Goal: Information Seeking & Learning: Understand process/instructions

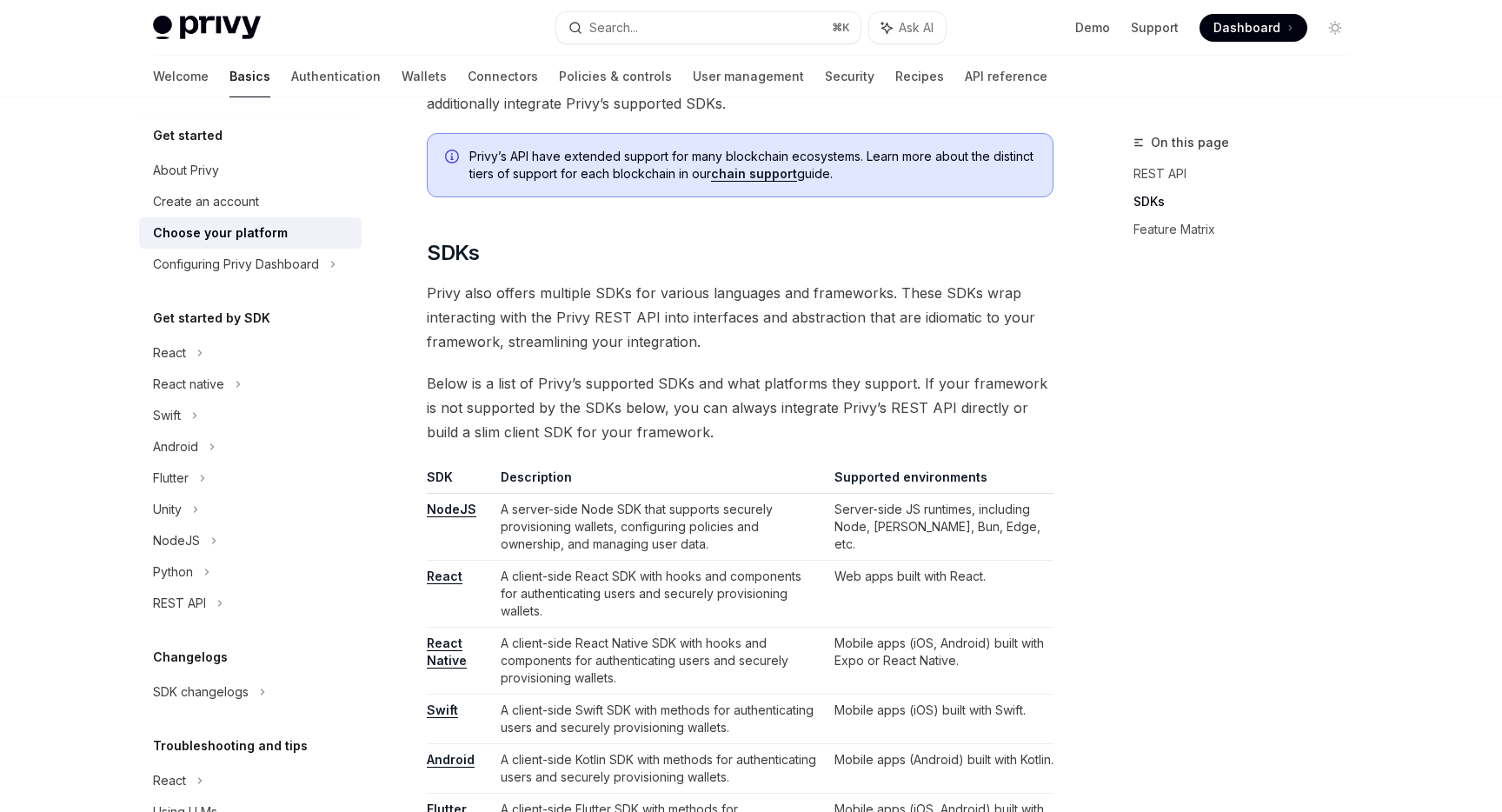
scroll to position [743, 0]
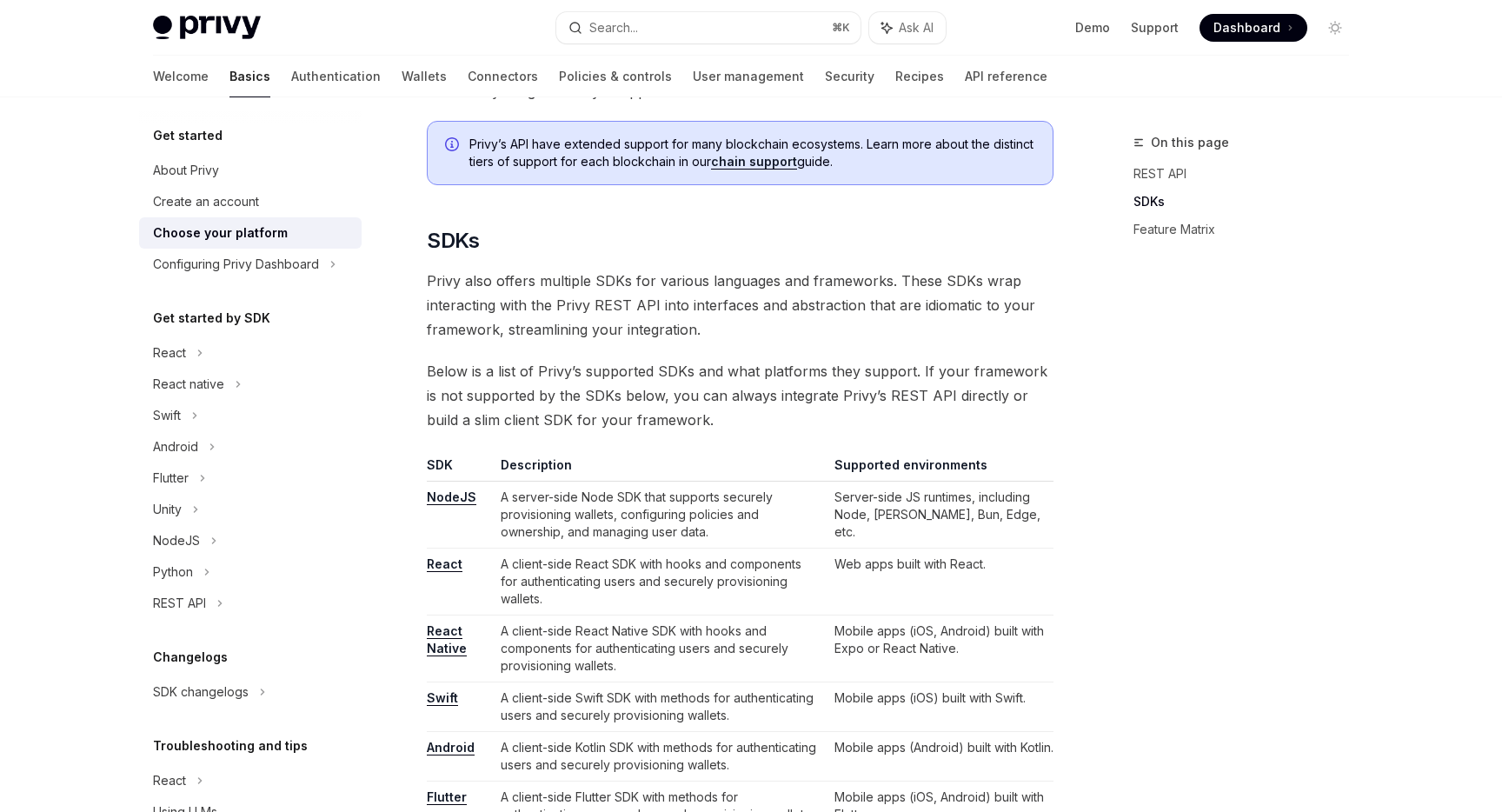
click at [446, 563] on link "React" at bounding box center [445, 564] width 36 height 16
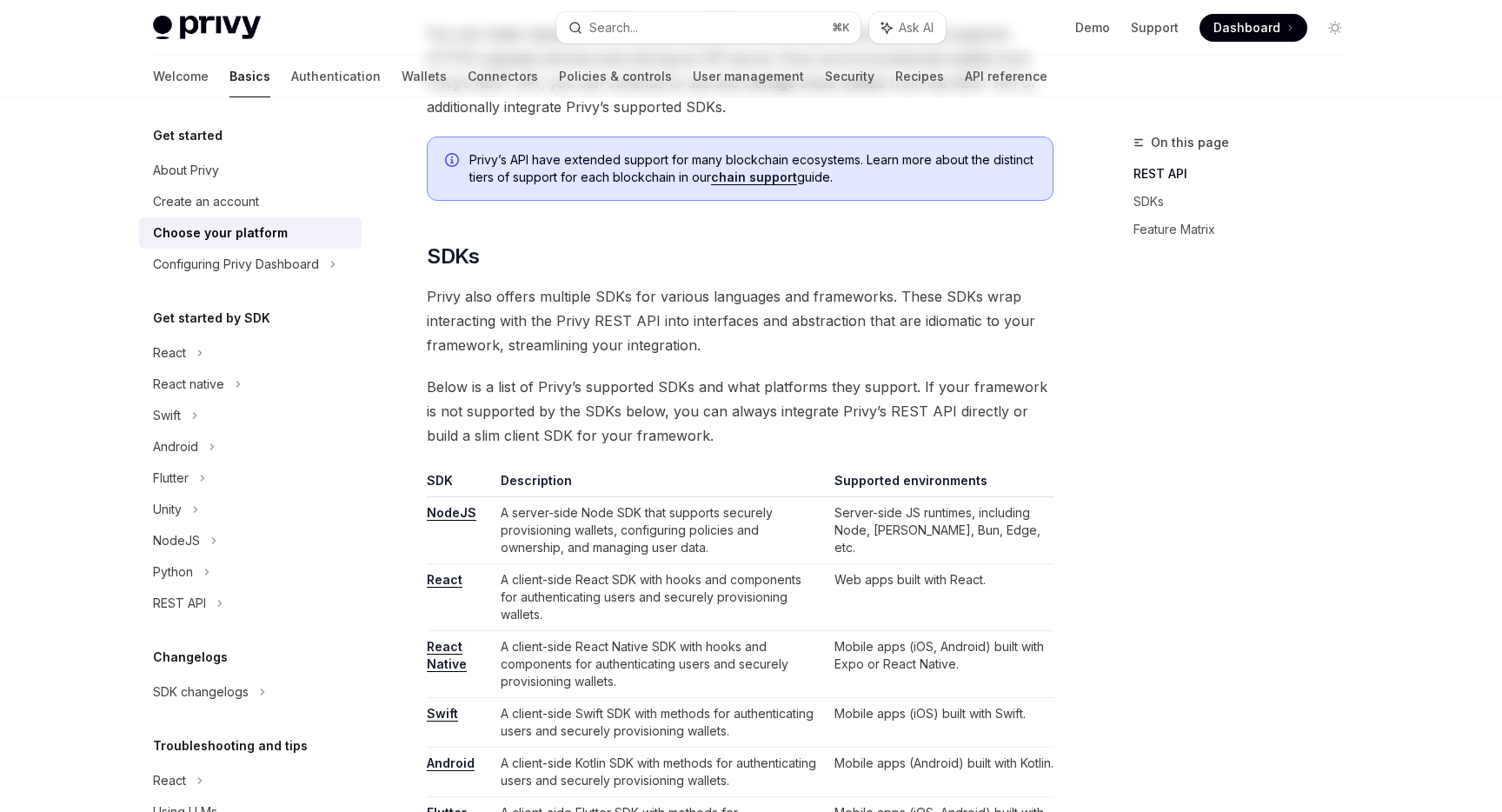
scroll to position [0, 0]
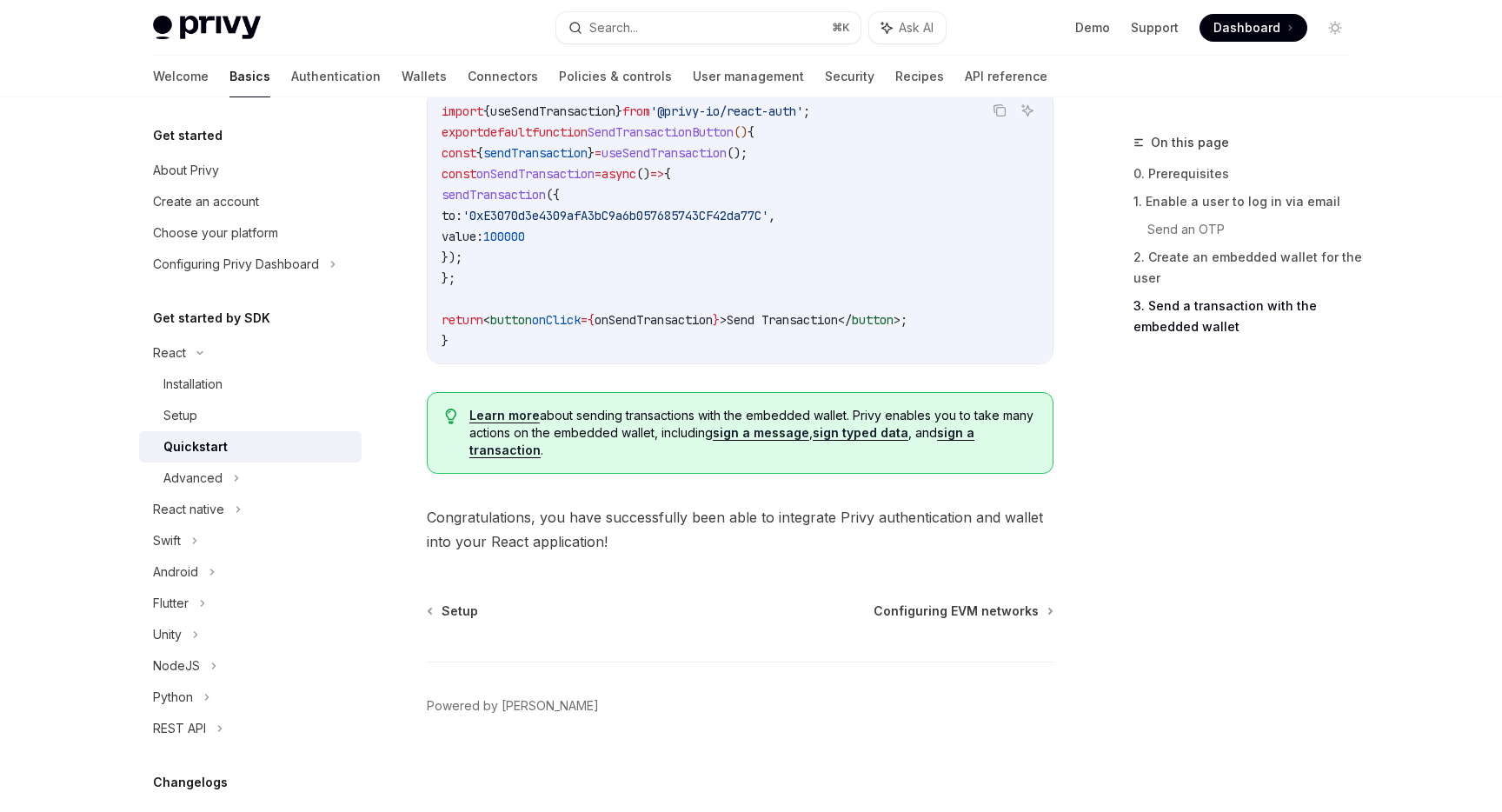
scroll to position [1715, 0]
click at [915, 618] on span "Configuring EVM networks" at bounding box center [957, 611] width 165 height 17
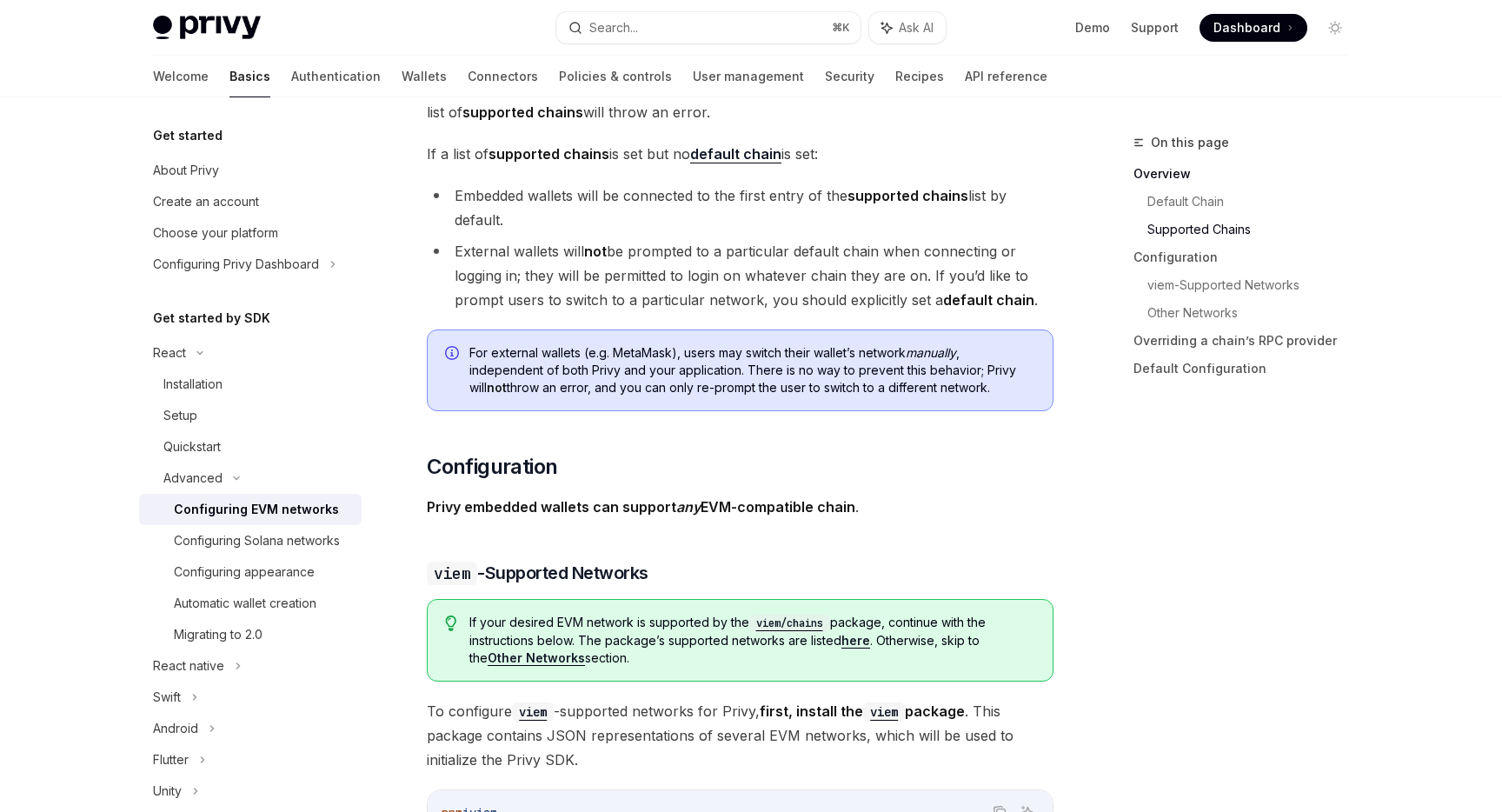
scroll to position [1340, 0]
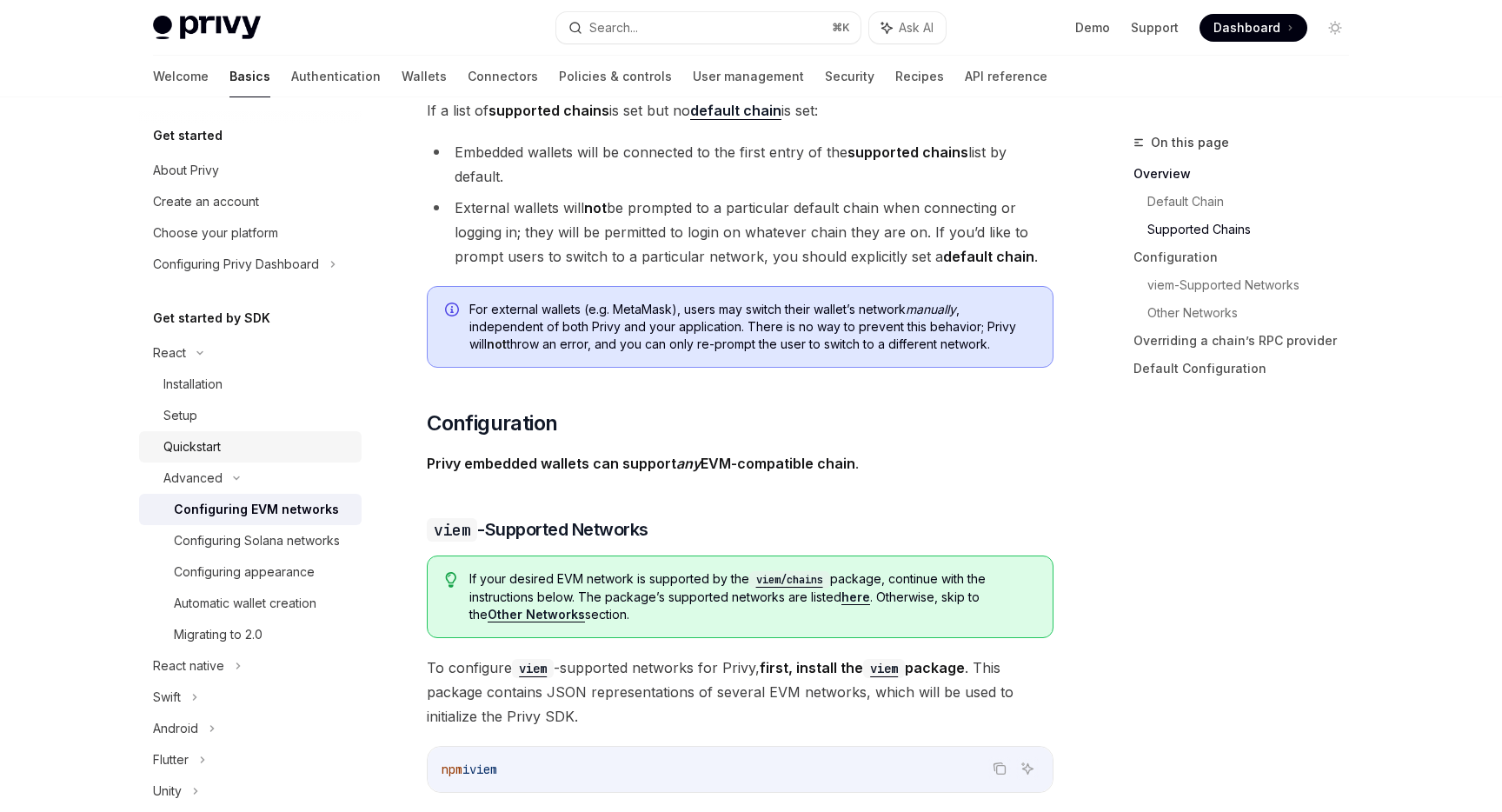
click at [203, 448] on div "Quickstart" at bounding box center [192, 446] width 57 height 21
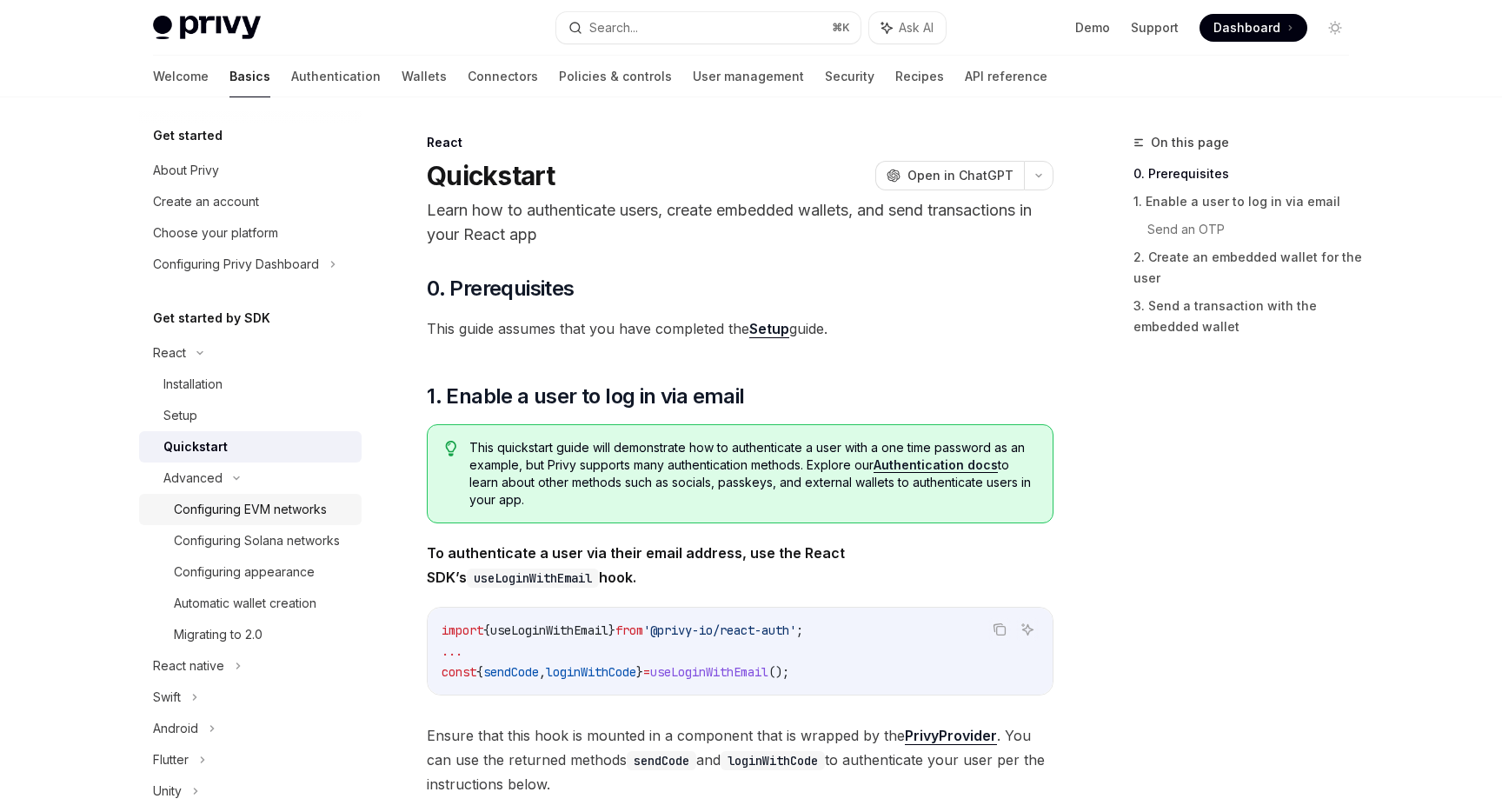
click at [261, 511] on div "Configuring EVM networks" at bounding box center [250, 509] width 153 height 21
type textarea "*"
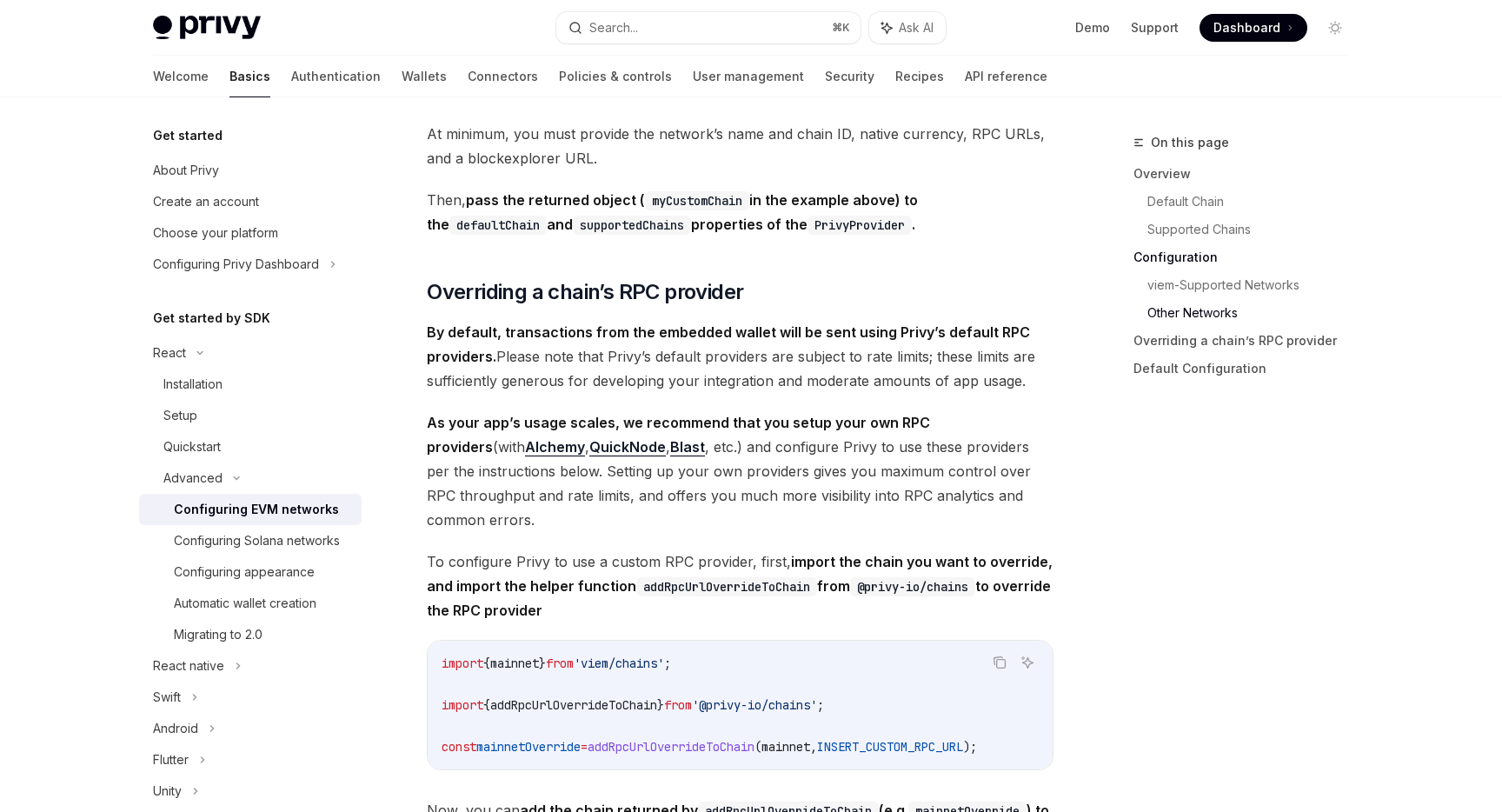
scroll to position [3806, 0]
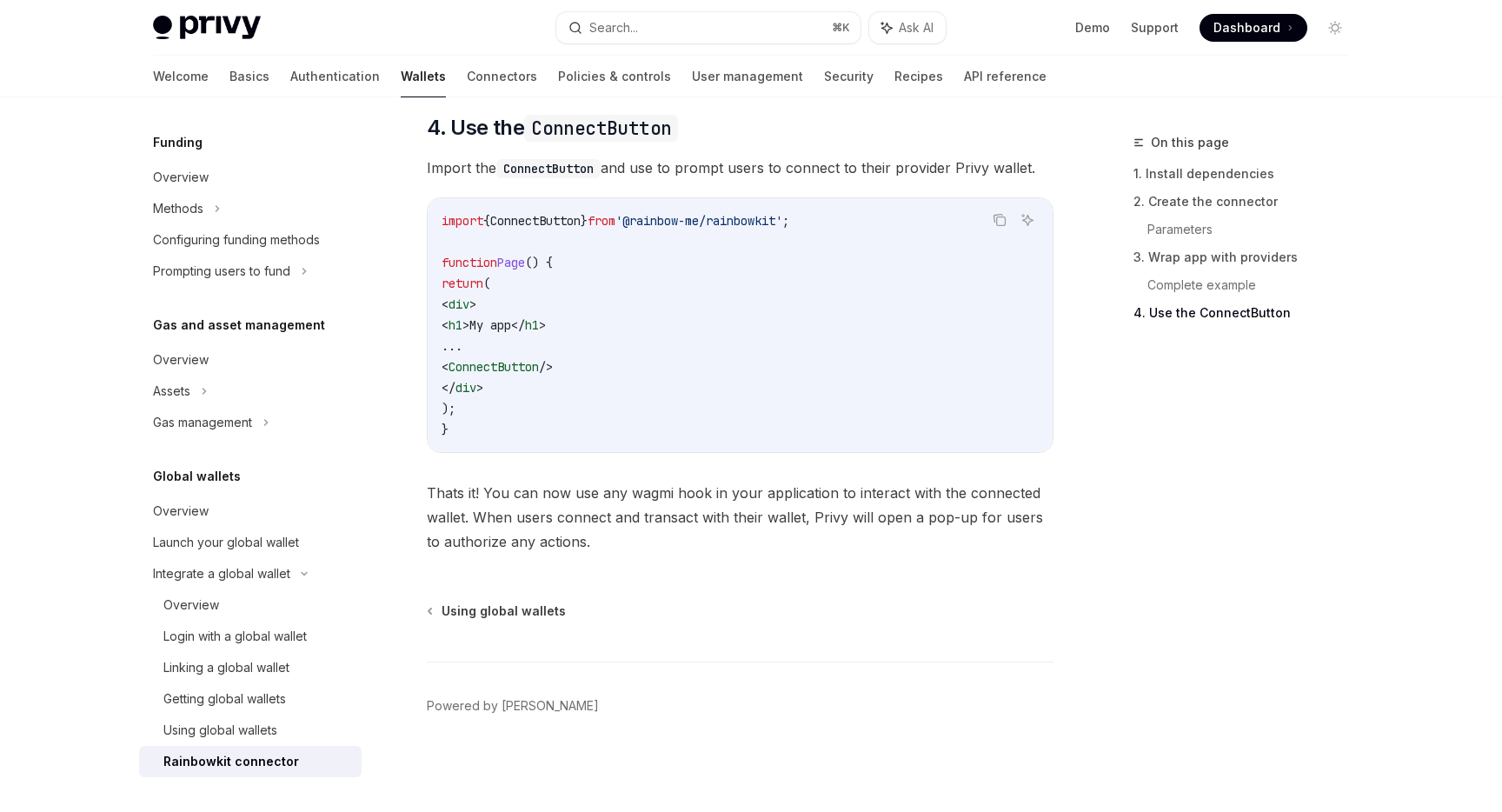
scroll to position [4206, 0]
click at [216, 727] on div "Using global wallets" at bounding box center [220, 730] width 114 height 21
type textarea "*"
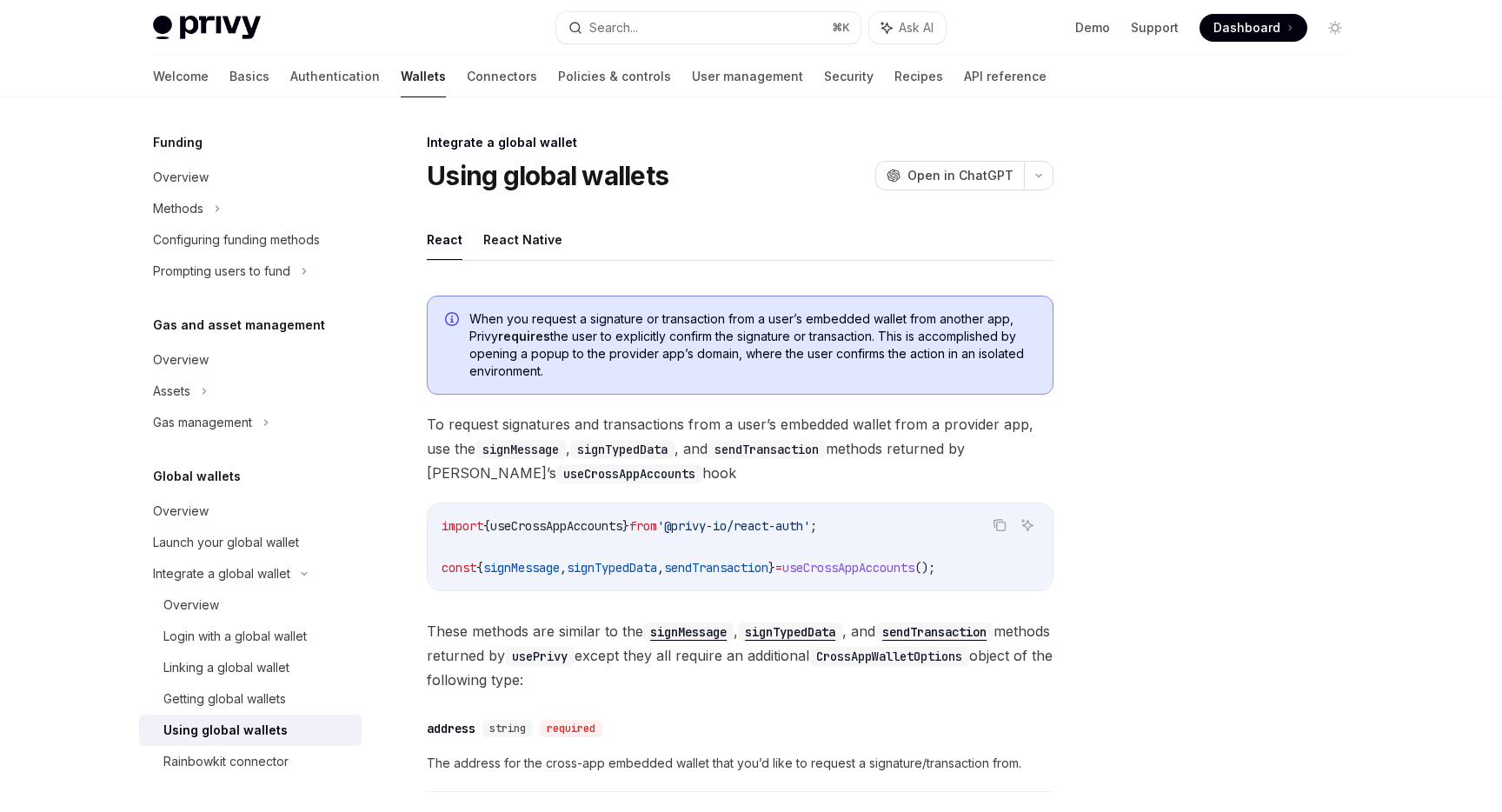
click at [556, 472] on code "useCrossAppAccounts" at bounding box center [629, 474] width 146 height 19
copy code "useCrossAppAccounts"
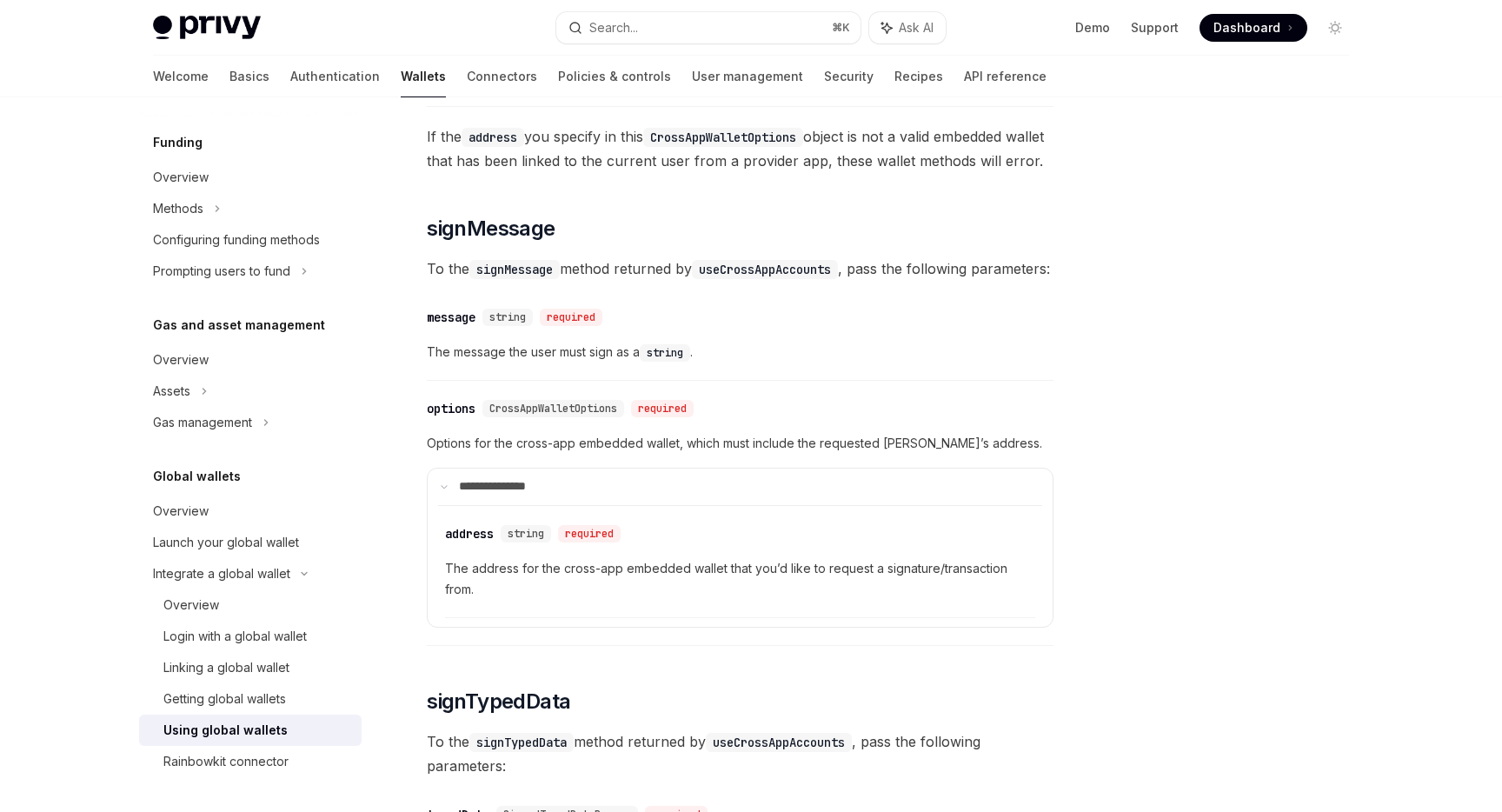
scroll to position [678, 0]
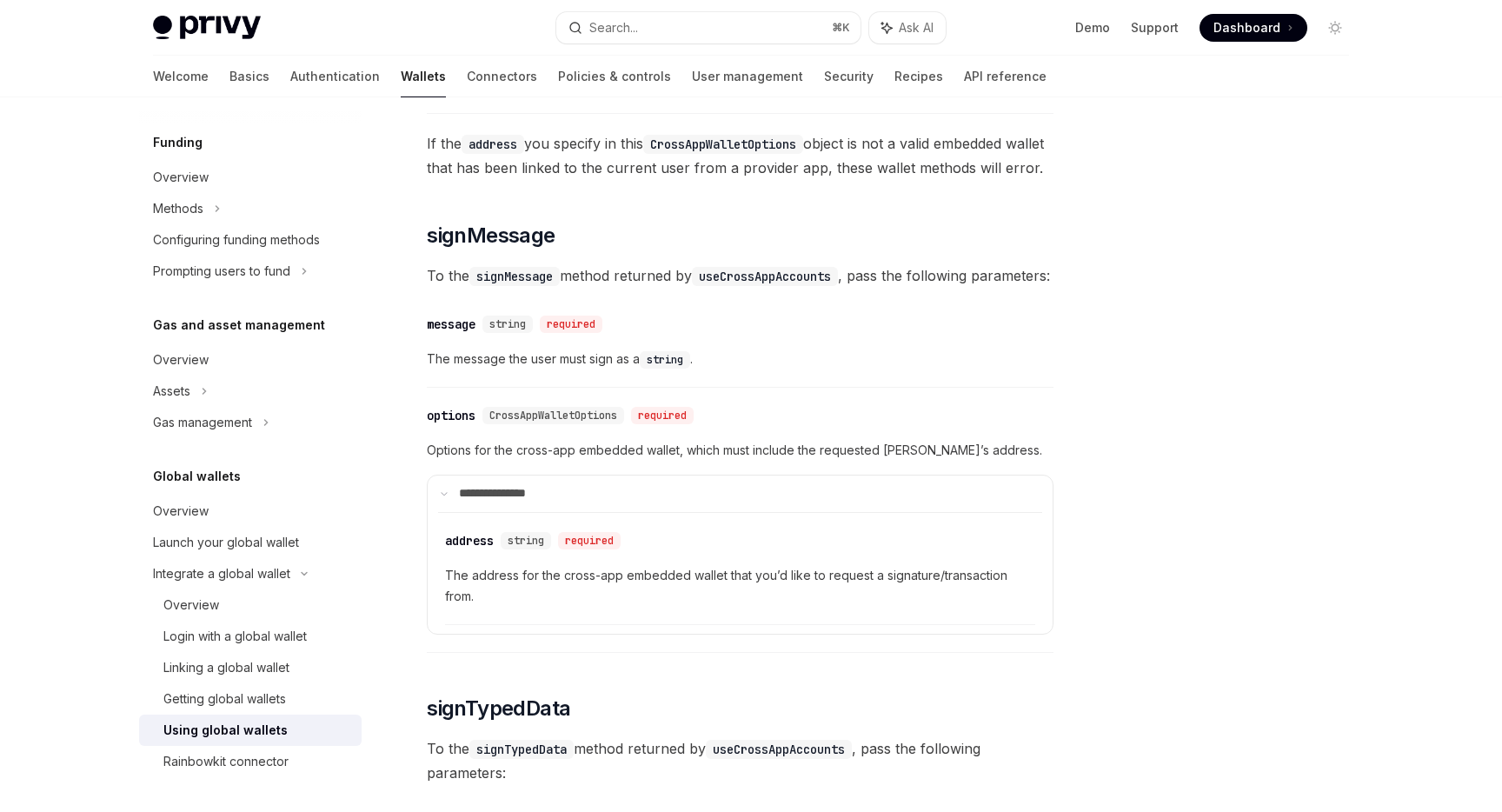
type textarea "*"
